Goal: Task Accomplishment & Management: Manage account settings

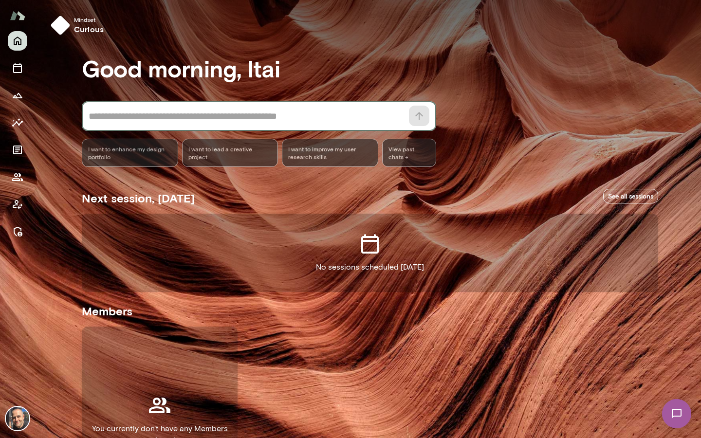
click at [316, 115] on textarea at bounding box center [246, 117] width 315 height 14
type textarea "***"
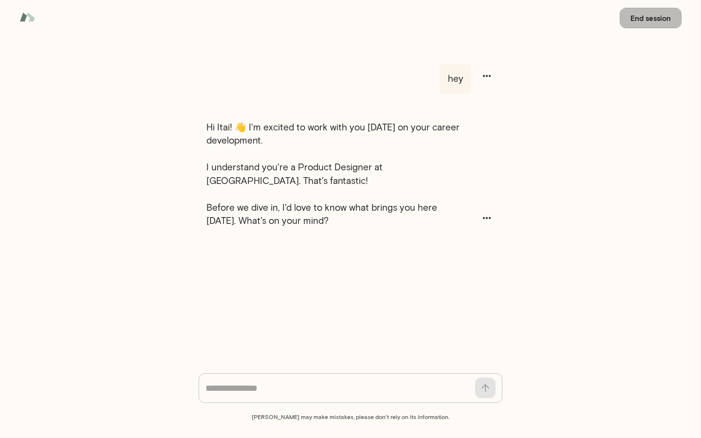
click at [654, 19] on button "End session" at bounding box center [651, 18] width 62 height 20
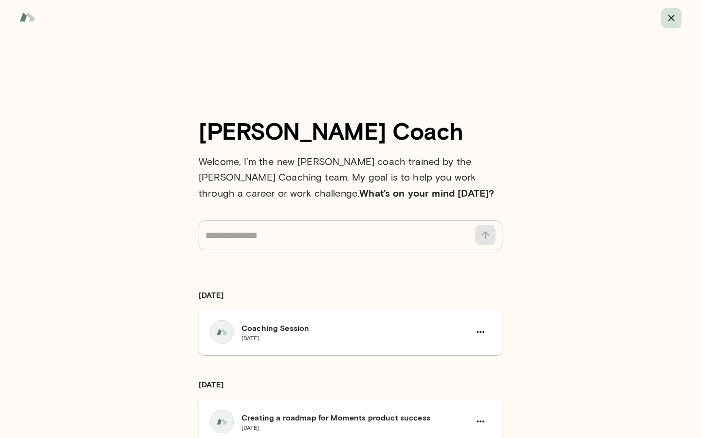
click at [670, 19] on icon "button" at bounding box center [671, 18] width 6 height 6
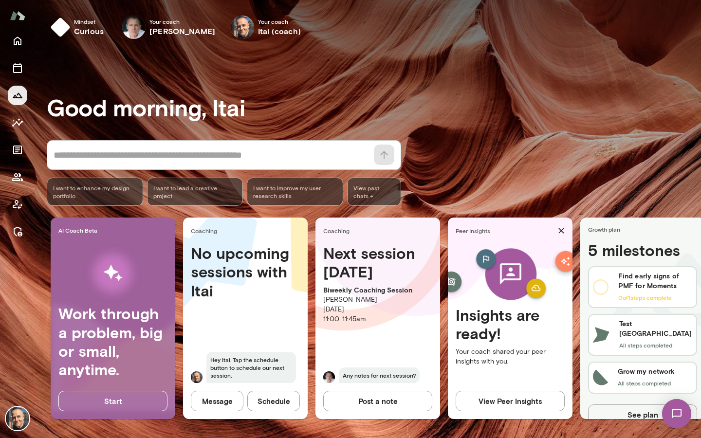
click at [22, 96] on icon "Growth Plan" at bounding box center [18, 96] width 12 height 12
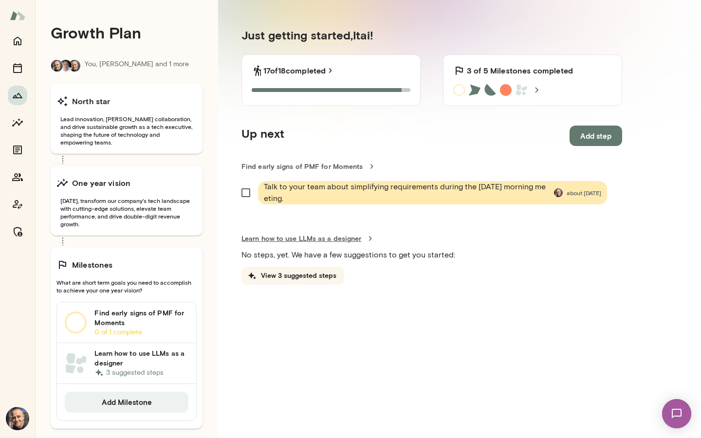
click at [316, 237] on link "Learn how to use LLMs as a designer" at bounding box center [432, 239] width 381 height 10
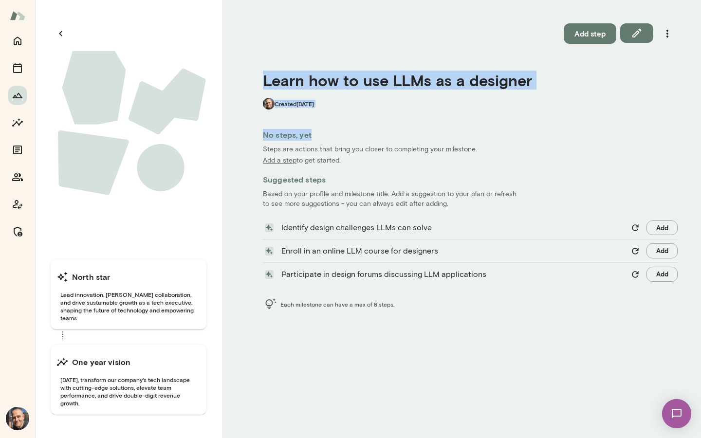
drag, startPoint x: 366, startPoint y: 57, endPoint x: 398, endPoint y: 131, distance: 80.9
click at [398, 131] on div "Add step Learn how to use LLMs as a designer Created [DATE] No steps, yet Steps…" at bounding box center [461, 219] width 479 height 438
click at [398, 131] on h6 "No steps, yet" at bounding box center [470, 135] width 415 height 12
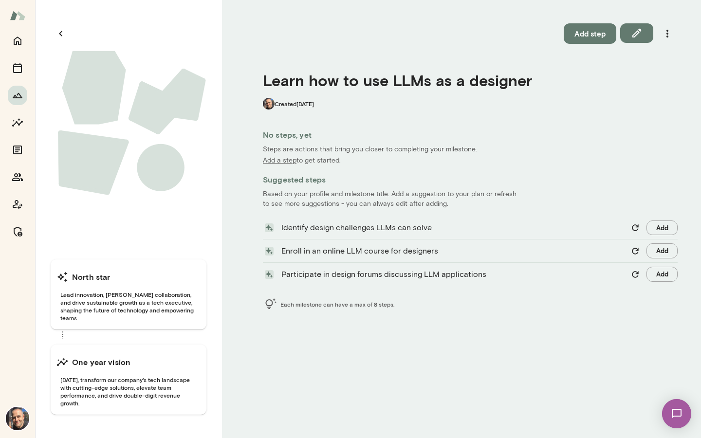
click at [425, 84] on h4 "Learn how to use LLMs as a designer" at bounding box center [470, 80] width 415 height 19
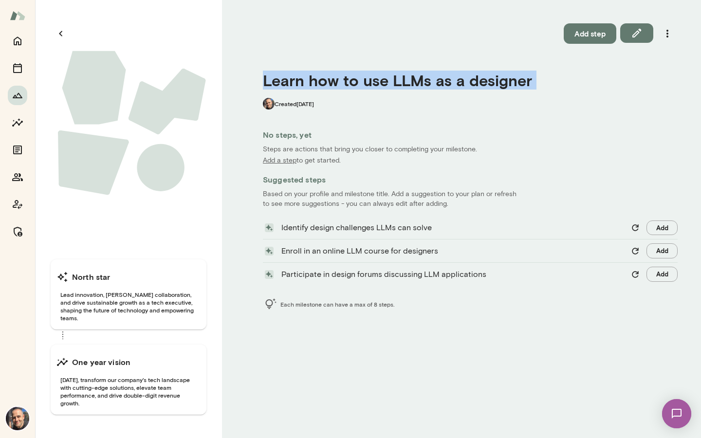
click at [425, 84] on h4 "Learn how to use LLMs as a designer" at bounding box center [470, 80] width 415 height 19
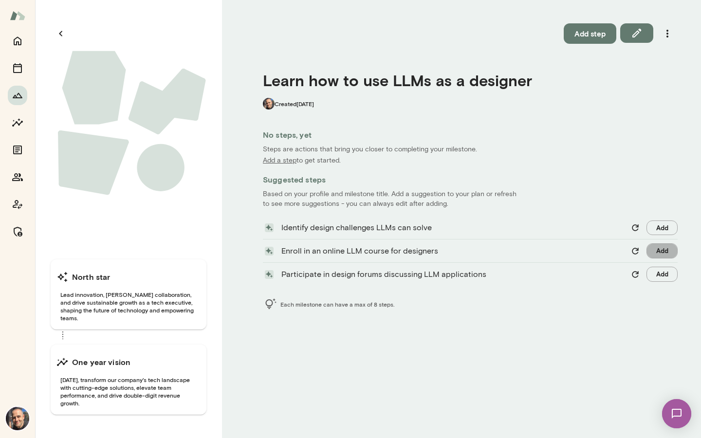
click at [661, 255] on button "Add" at bounding box center [662, 250] width 31 height 15
